Goal: Navigation & Orientation: Find specific page/section

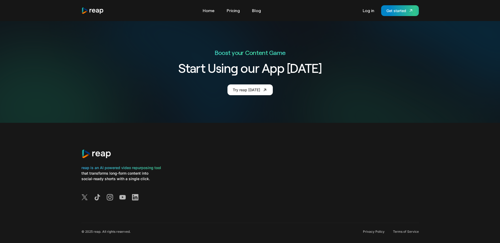
scroll to position [2010, 0]
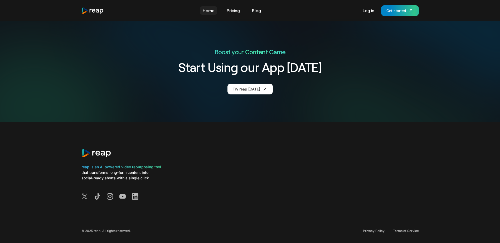
click at [211, 10] on link "Home" at bounding box center [208, 10] width 17 height 8
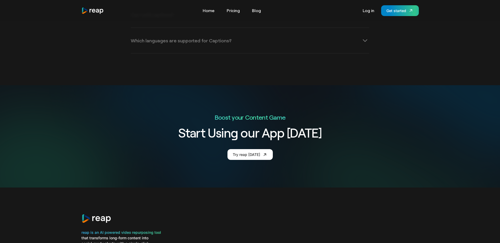
scroll to position [975, 0]
